Goal: Find specific page/section: Find specific page/section

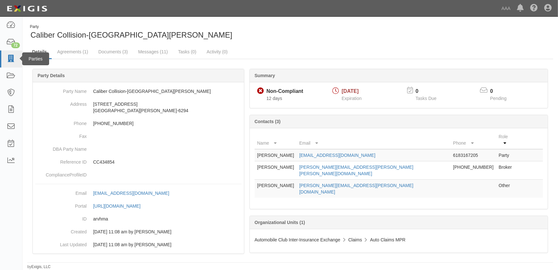
click at [11, 60] on icon at bounding box center [10, 58] width 9 height 7
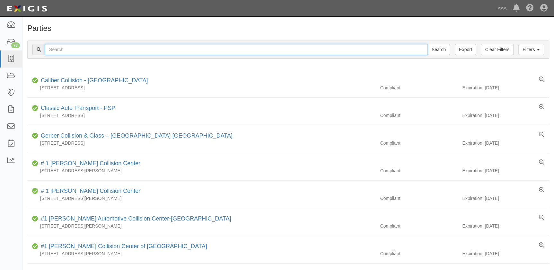
click at [107, 52] on input "text" at bounding box center [236, 49] width 383 height 11
paste input "SAPAUGH AUTO BODY"
type input "SAPAUGH AUTO BODY"
click at [427, 44] on input "Search" at bounding box center [438, 49] width 22 height 11
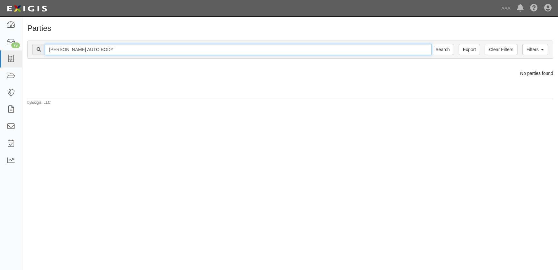
drag, startPoint x: 106, startPoint y: 50, endPoint x: 72, endPoint y: 51, distance: 33.7
click at [72, 51] on input "SAPAUGH AUTO BODY" at bounding box center [238, 49] width 387 height 11
type input "SAPAUGH"
click at [431, 44] on input "Search" at bounding box center [442, 49] width 22 height 11
